Goal: Communication & Community: Participate in discussion

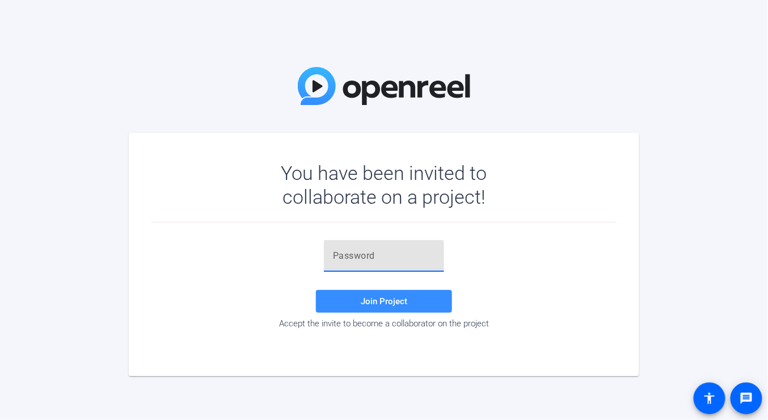
click at [360, 256] on input "text" at bounding box center [384, 256] width 102 height 14
paste input ")lU=!Q"
type input ")lU=!Q"
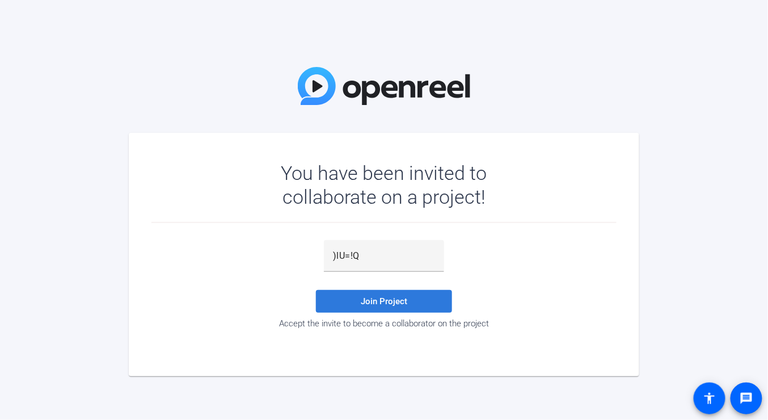
click at [413, 301] on span at bounding box center [384, 301] width 136 height 27
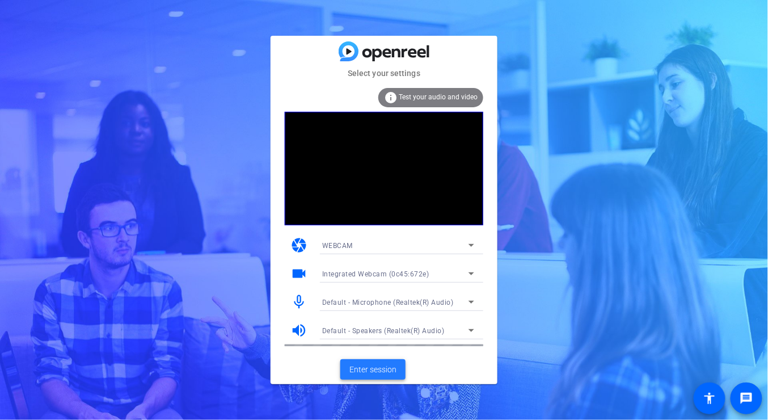
click at [400, 380] on span at bounding box center [373, 369] width 65 height 27
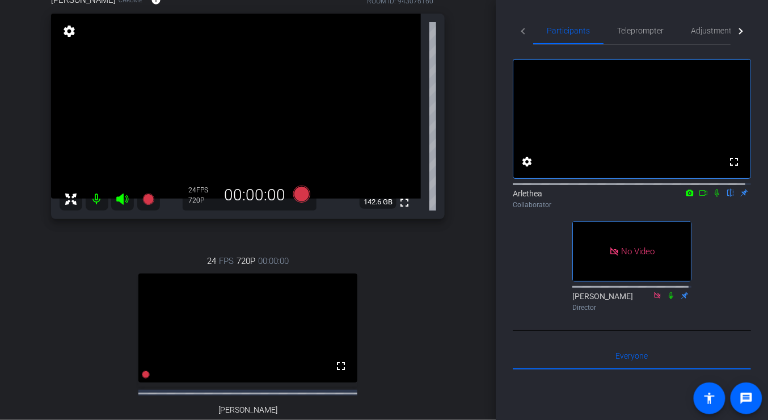
scroll to position [170, 0]
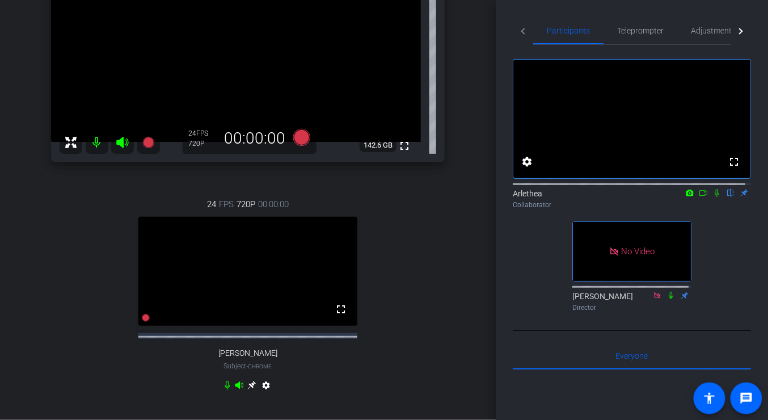
click at [528, 293] on div "fullscreen settings Arlethea flip Collaborator No Video [PERSON_NAME] Director" at bounding box center [632, 180] width 238 height 271
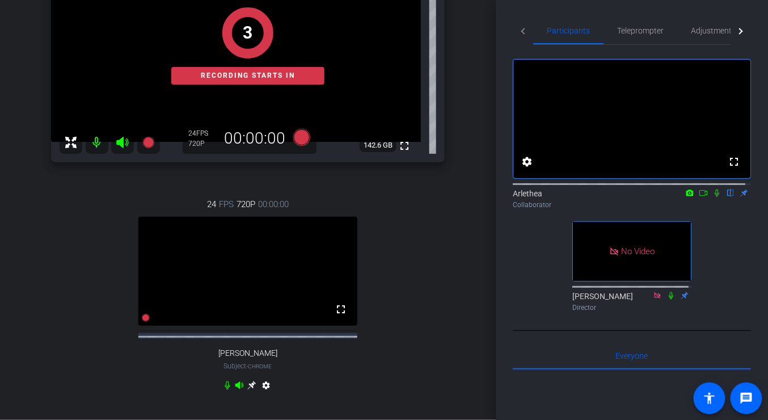
click at [699, 197] on icon at bounding box center [703, 193] width 9 height 8
click at [726, 197] on icon at bounding box center [730, 193] width 9 height 8
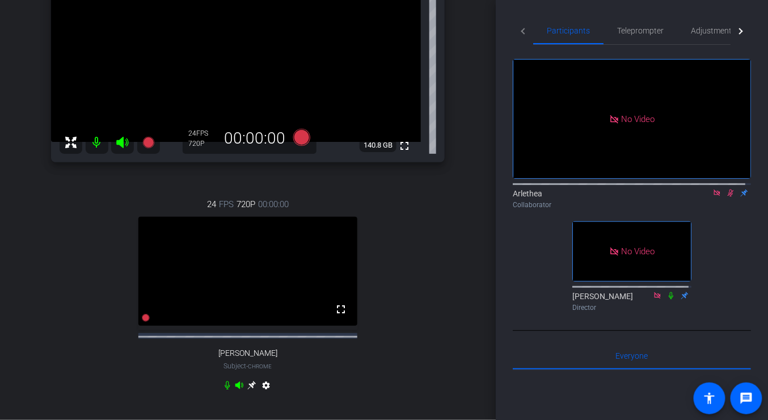
click at [713, 197] on icon at bounding box center [717, 193] width 9 height 8
